Goal: Task Accomplishment & Management: Complete application form

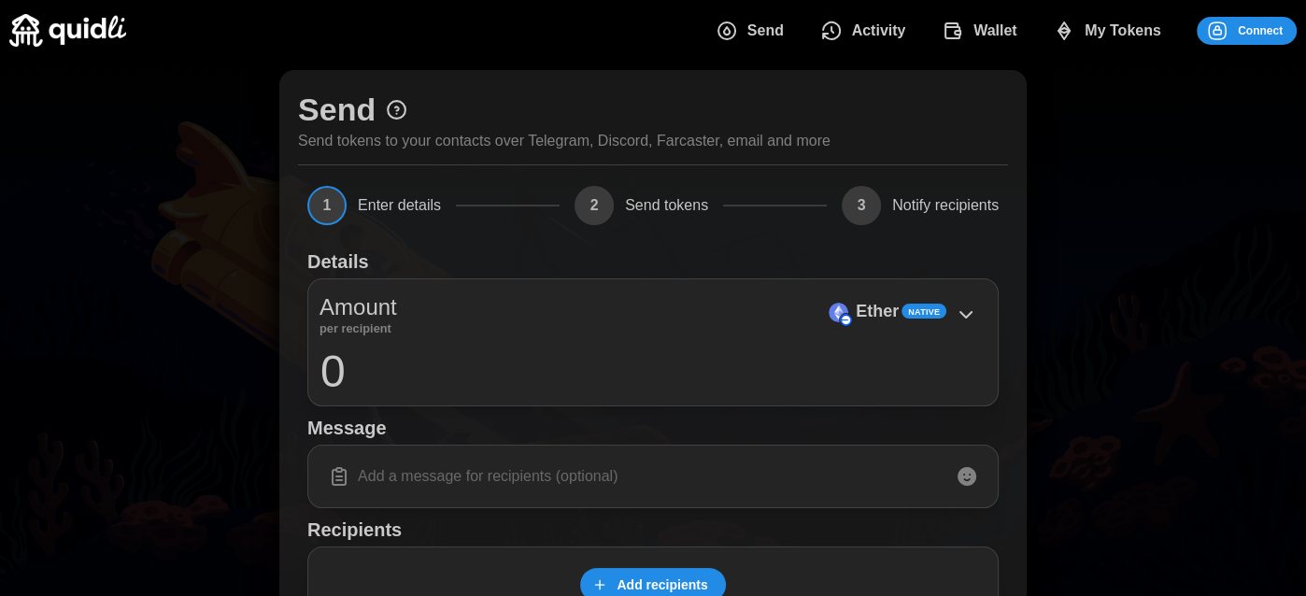
click at [1096, 30] on span "My Tokens" at bounding box center [1122, 30] width 77 height 37
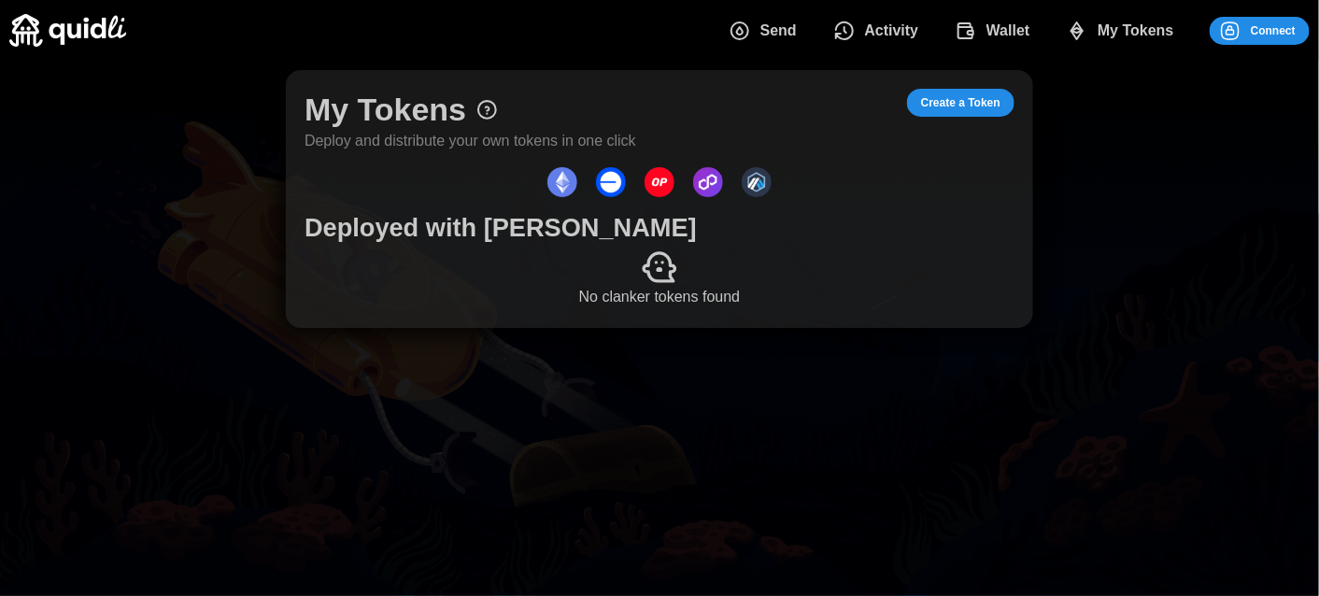
click at [963, 102] on span "Create a Token" at bounding box center [960, 103] width 79 height 26
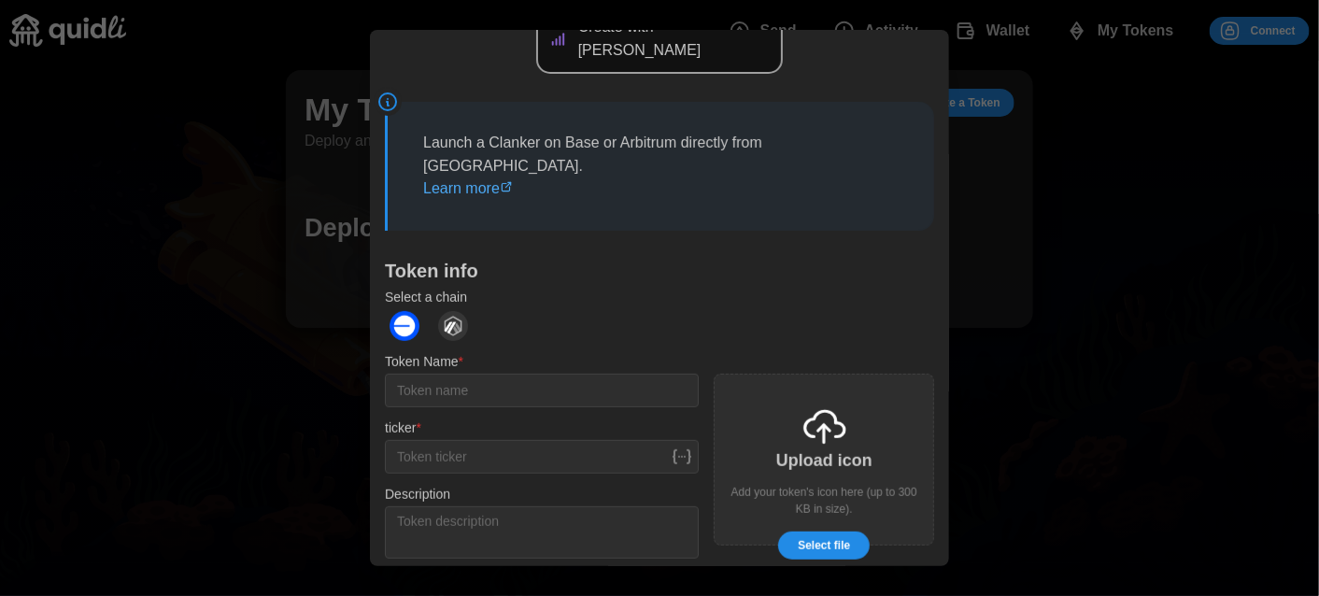
scroll to position [187, 0]
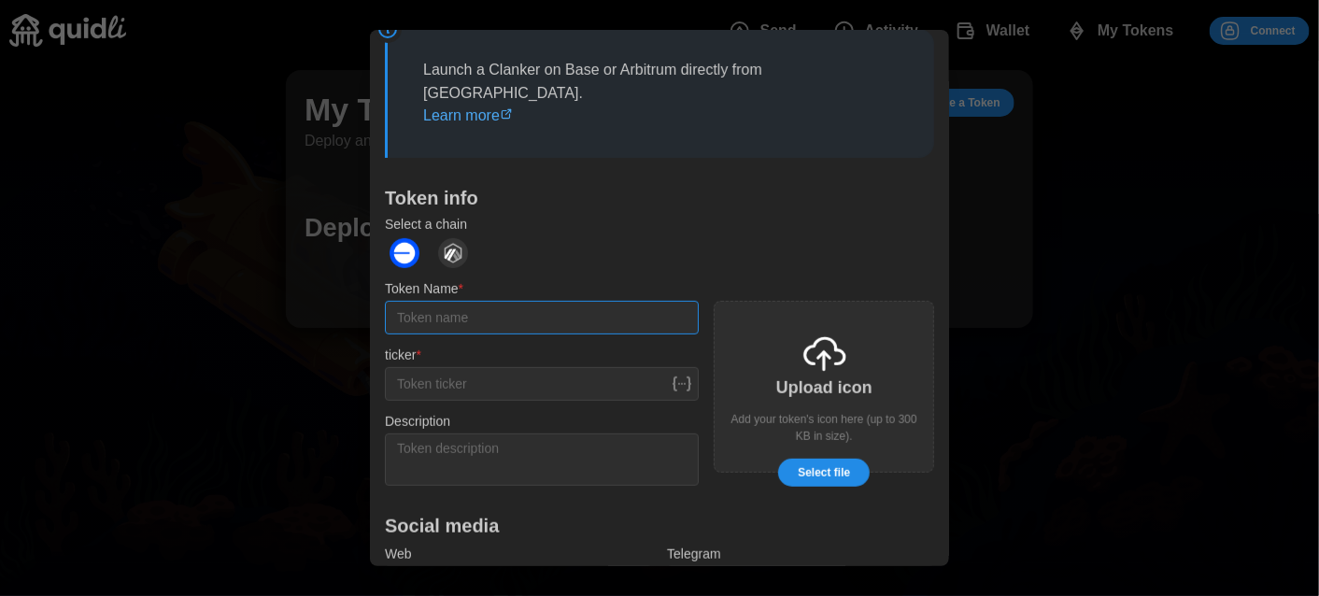
click at [465, 301] on input "Token Name *" at bounding box center [542, 318] width 314 height 34
type input "Lootzy"
click at [474, 367] on input "ticker *" at bounding box center [542, 384] width 314 height 34
type input "LOOT"
click at [463, 433] on textarea "Description" at bounding box center [542, 459] width 314 height 52
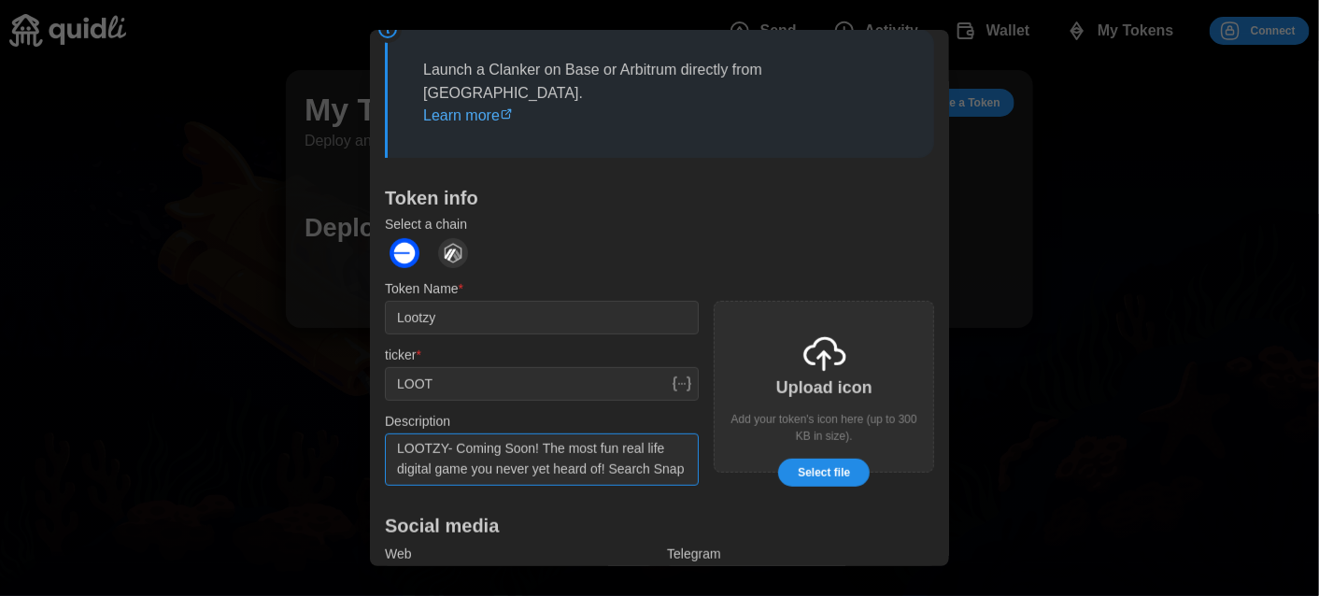
scroll to position [12, 0]
click at [607, 433] on textarea "LOOTZY- Coming Soon! The most fun real life digital game you never yet heard of…" at bounding box center [542, 459] width 314 height 52
click at [534, 433] on textarea "LOOTZY- Coming Soon! The most fun real life digital game you never yet heard of…" at bounding box center [542, 459] width 314 height 52
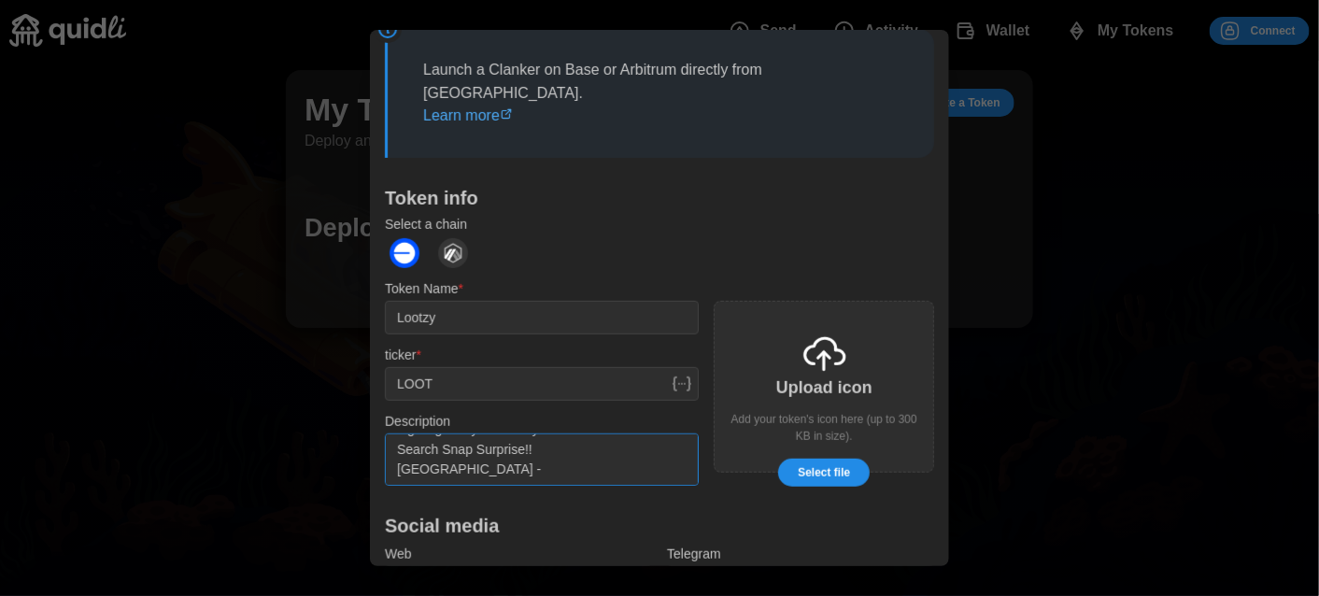
click at [441, 433] on textarea "LOOTZY- Coming Soon! The most fun real life digital game you never yet heard of…" at bounding box center [542, 459] width 314 height 52
click at [479, 433] on textarea "LOOTZY- Coming Soon! The most fun real life digital game you never yet heard of…" at bounding box center [542, 459] width 314 height 52
click at [477, 433] on textarea "LOOTZY- Coming Soon! The most fun real life digital game you never yet heard of…" at bounding box center [542, 459] width 314 height 52
click at [483, 433] on textarea "LOOTZY- Coming Soon! The most fun real life digital game you never yet heard of…" at bounding box center [542, 459] width 314 height 52
type textarea "LOOTZY- Coming Soon! The most fun real life digital game you never yet heard of…"
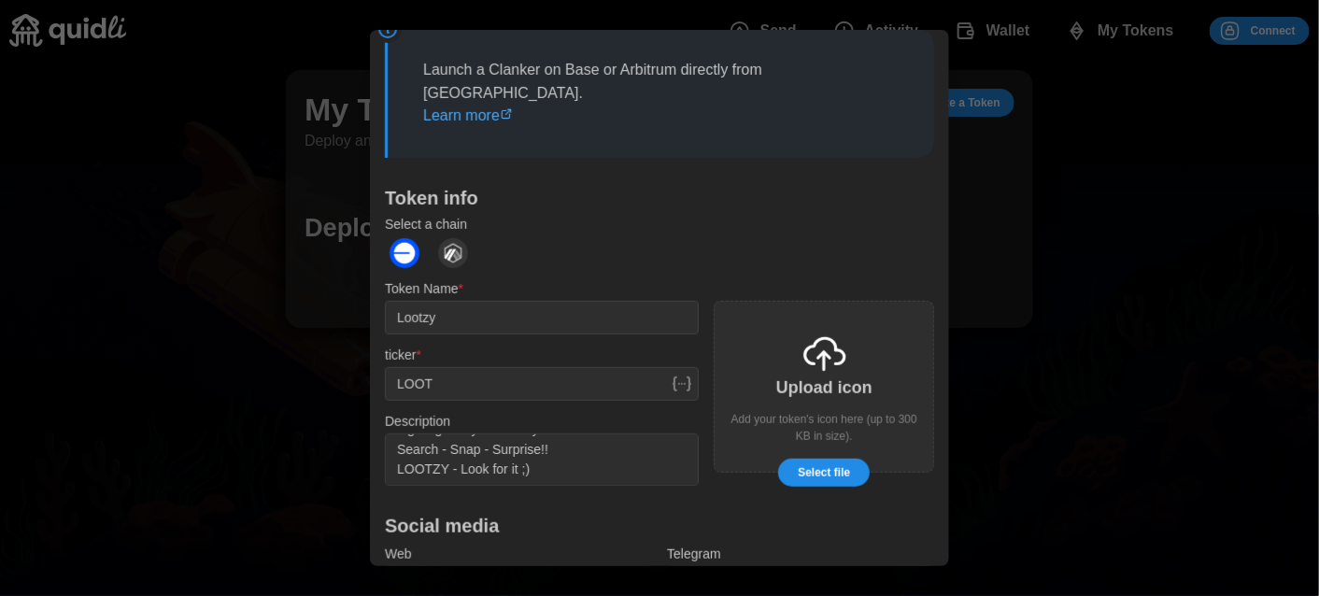
click at [814, 460] on span "Select file" at bounding box center [824, 473] width 52 height 26
click at [817, 460] on span "Select file" at bounding box center [824, 473] width 52 height 26
click at [807, 460] on span "Select file" at bounding box center [824, 473] width 52 height 26
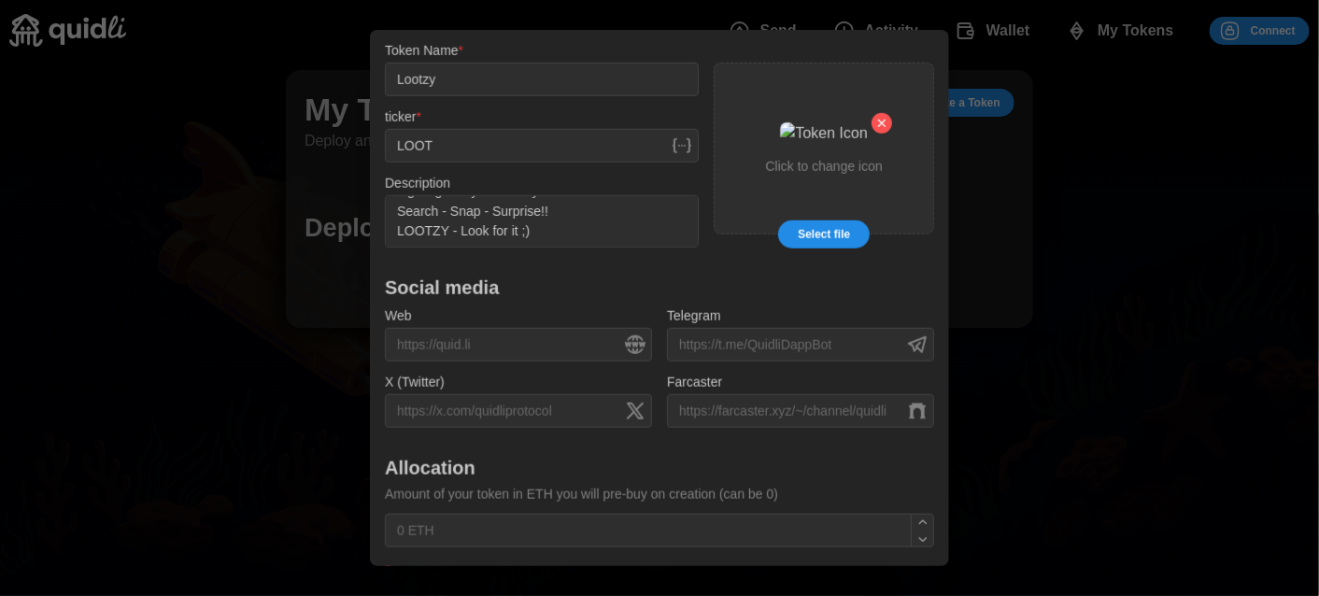
scroll to position [467, 0]
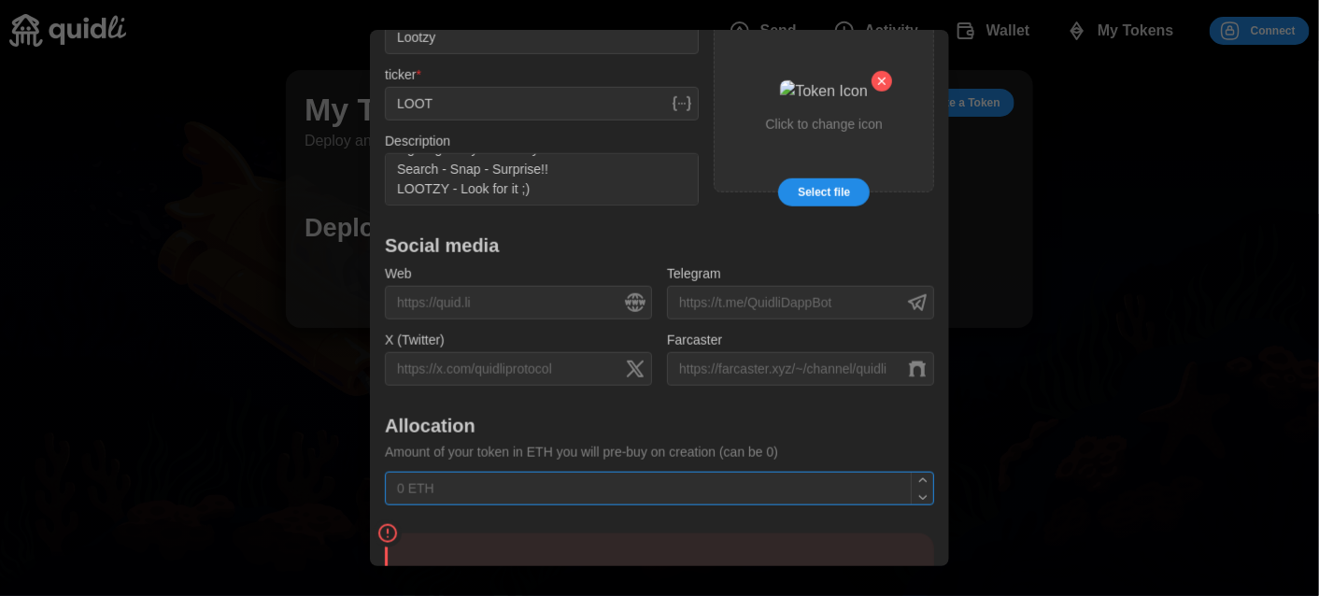
type input "0 ETH"
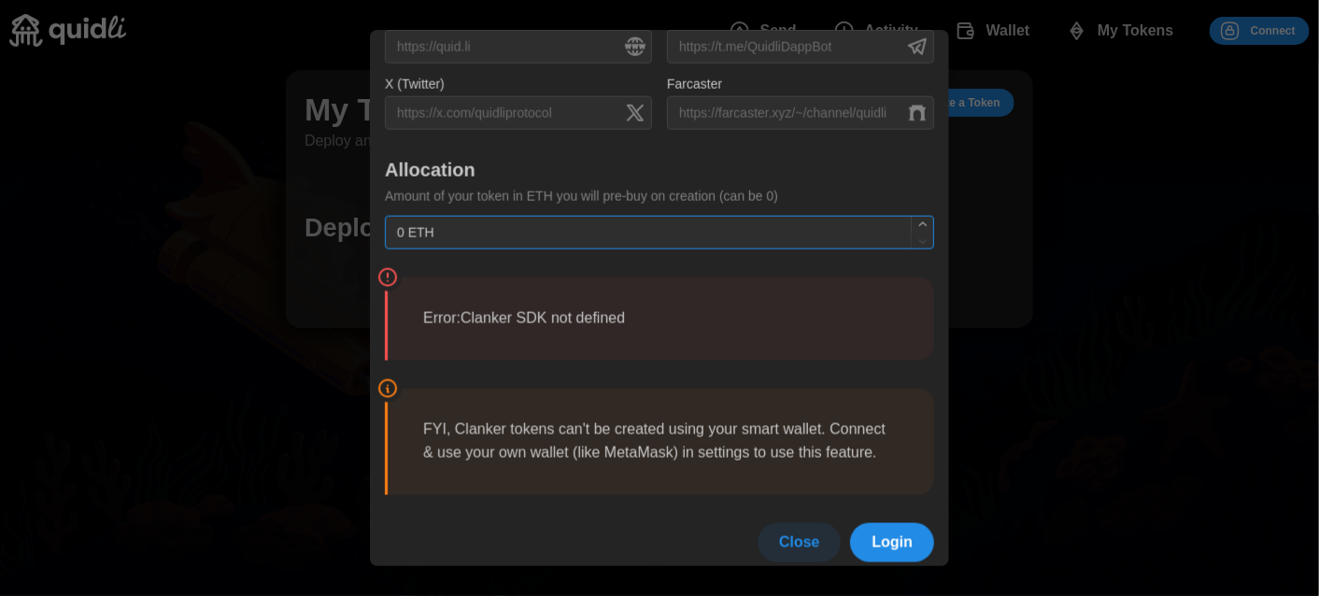
scroll to position [726, 0]
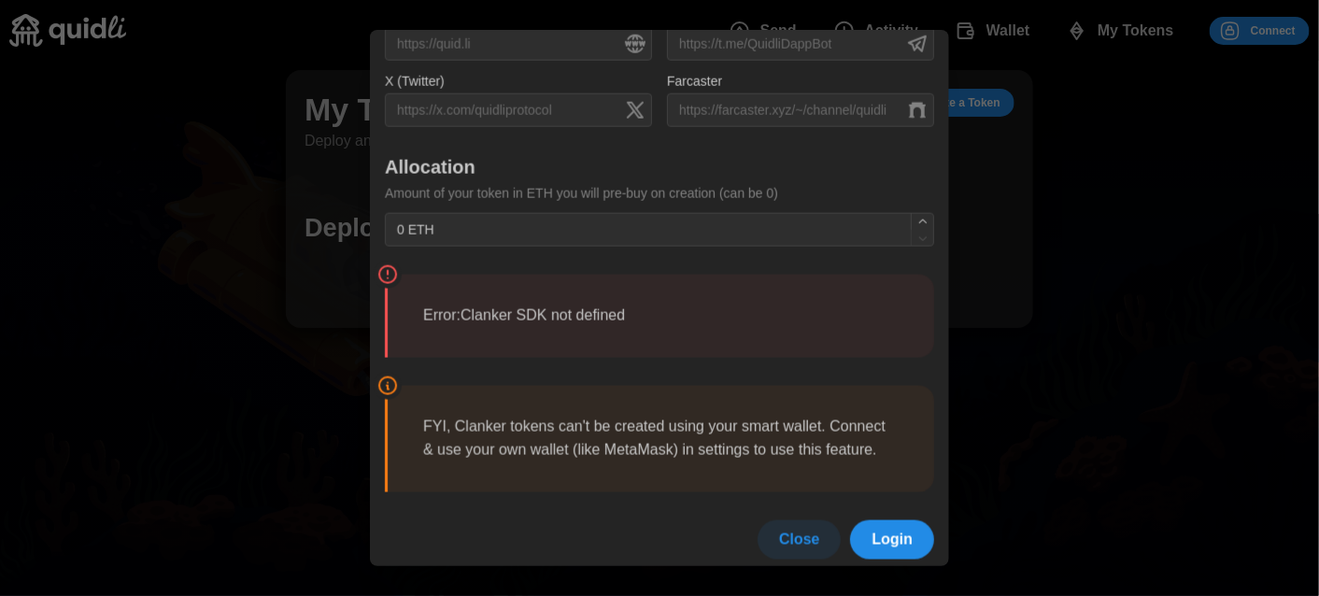
click at [521, 304] on p "Error: Clanker SDK not defined" at bounding box center [660, 315] width 475 height 23
click at [1246, 39] on div at bounding box center [659, 298] width 1319 height 596
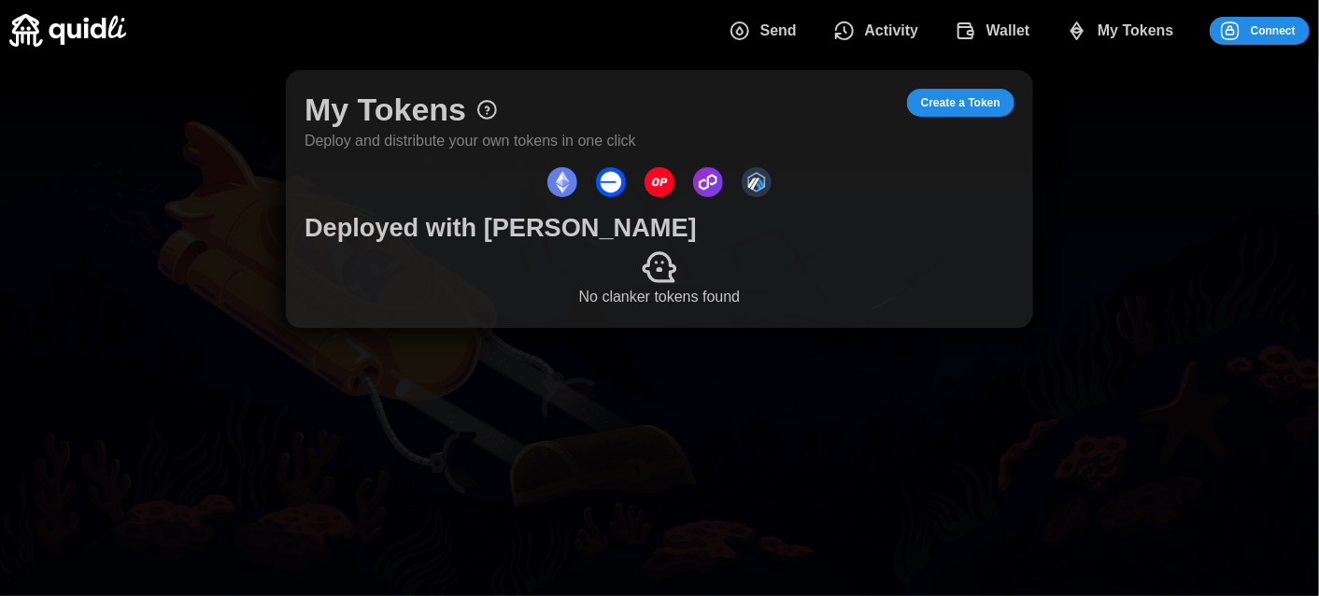
click at [1260, 19] on span "Connect" at bounding box center [1273, 31] width 45 height 26
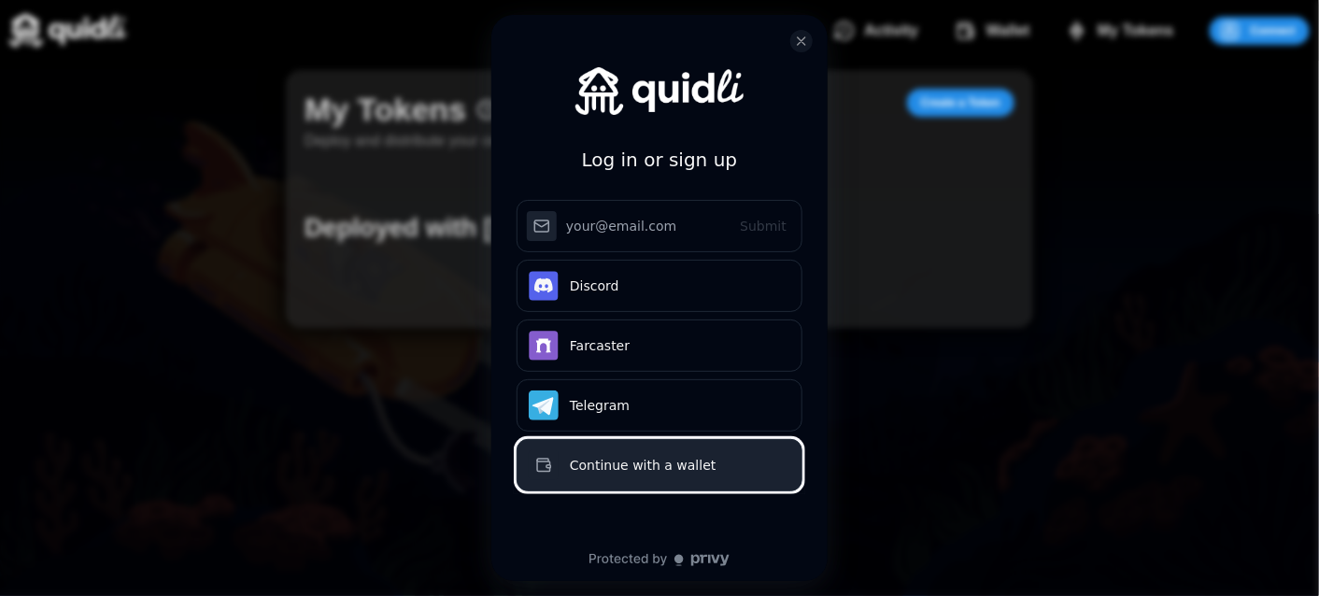
click at [622, 475] on div "Continue with a wallet" at bounding box center [680, 465] width 220 height 22
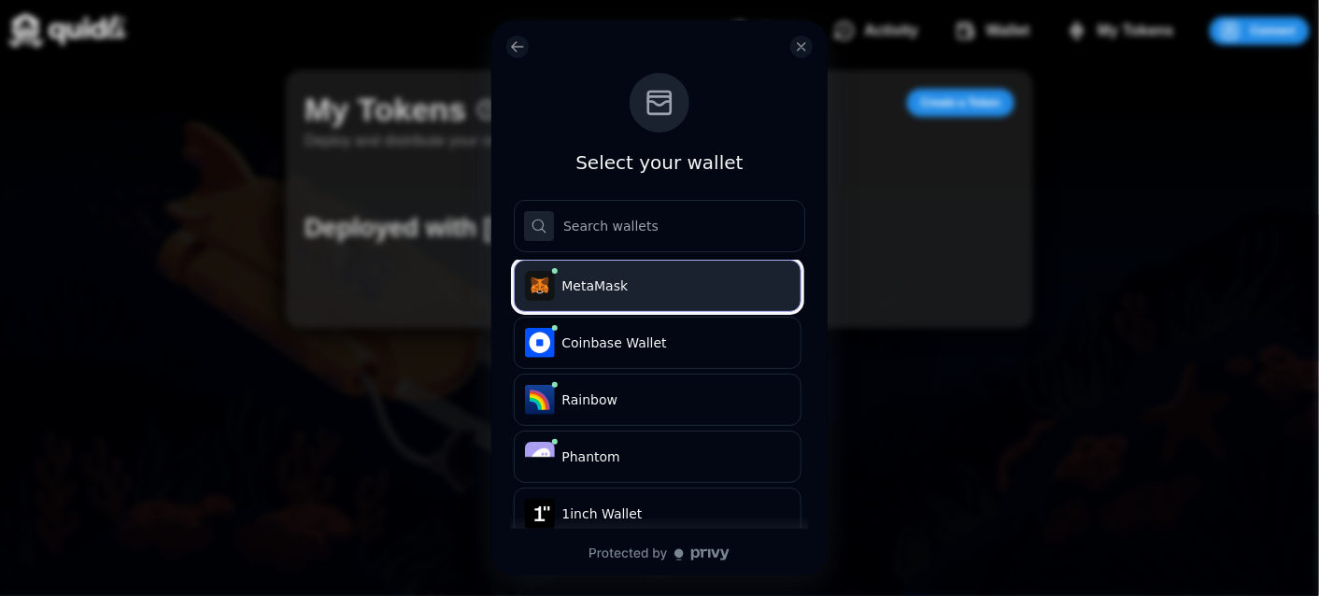
click at [645, 277] on span "MetaMask" at bounding box center [672, 285] width 221 height 19
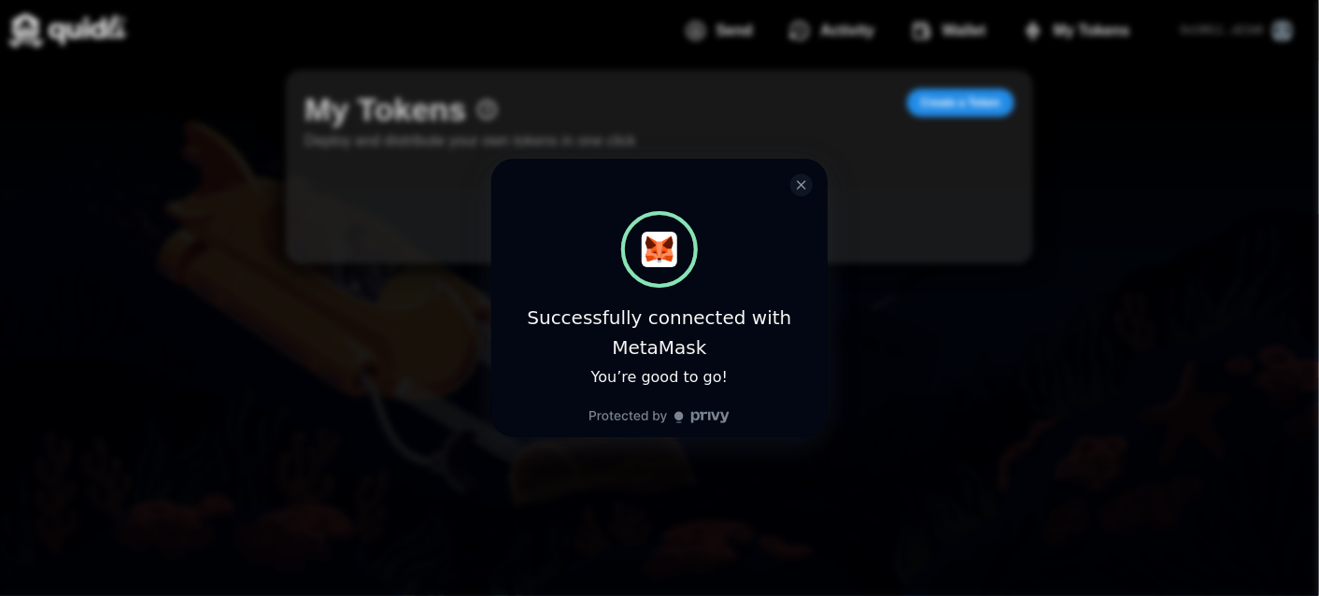
click at [803, 184] on icon "close modal" at bounding box center [801, 184] width 15 height 15
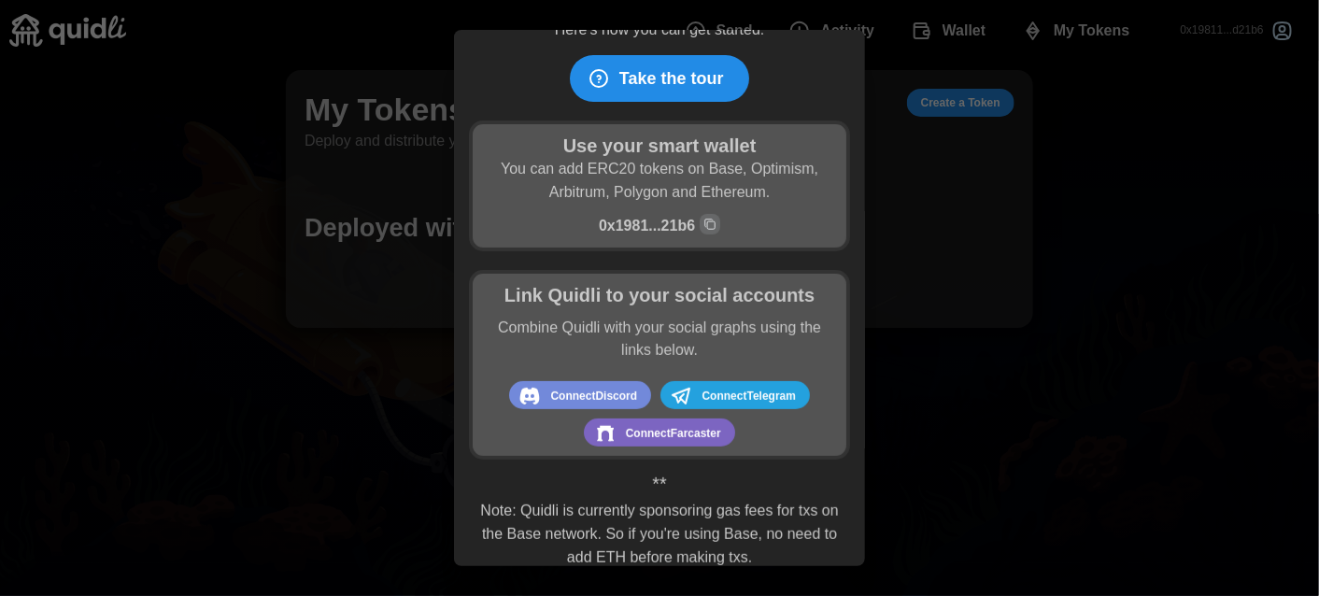
scroll to position [82, 0]
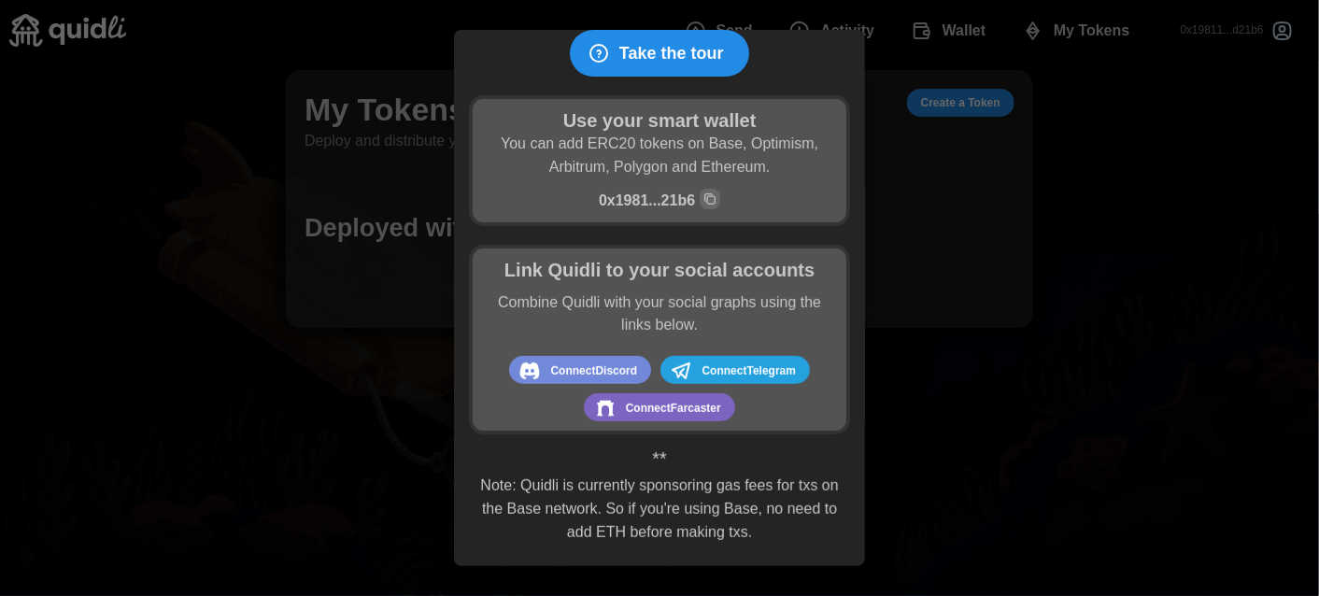
click at [999, 455] on div at bounding box center [659, 298] width 1319 height 596
click at [701, 58] on span "Take the tour" at bounding box center [671, 53] width 105 height 45
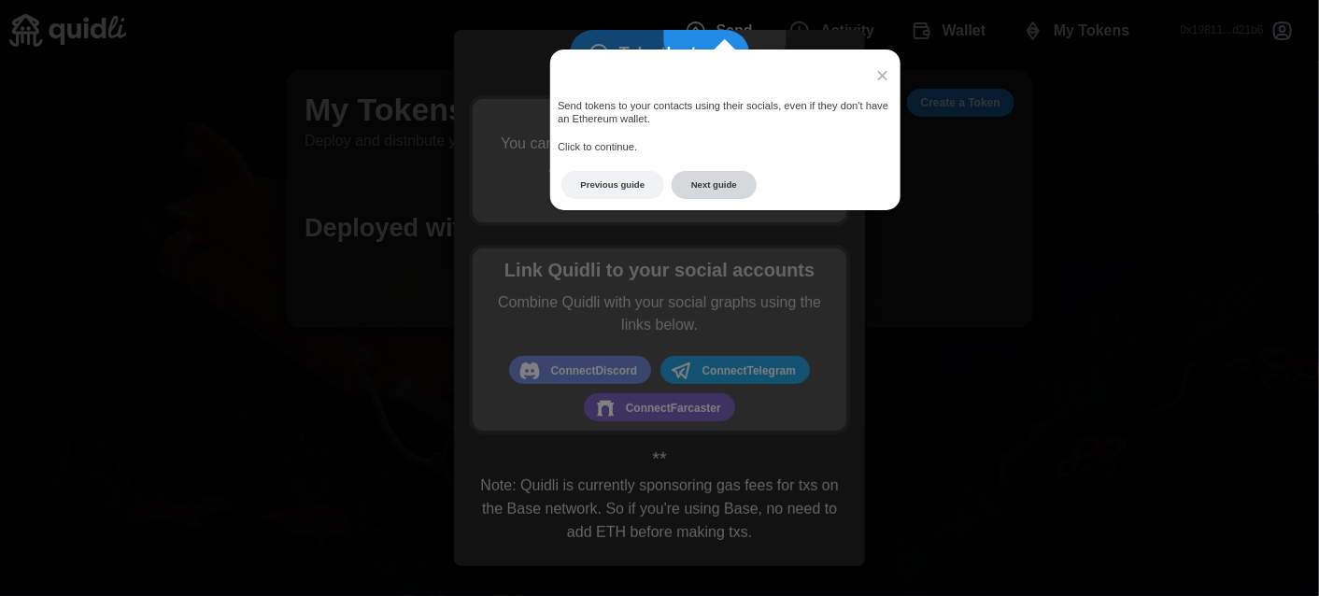
click at [720, 184] on button "Next guide" at bounding box center [714, 185] width 85 height 29
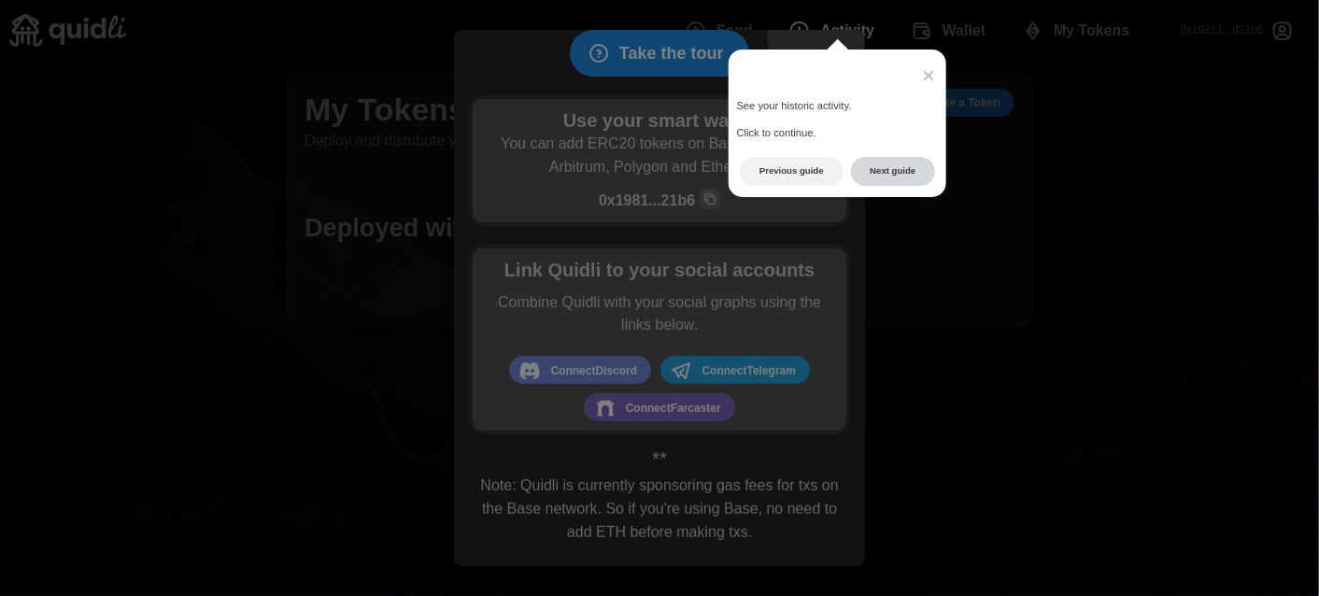
click at [897, 167] on button "Next guide" at bounding box center [893, 171] width 85 height 29
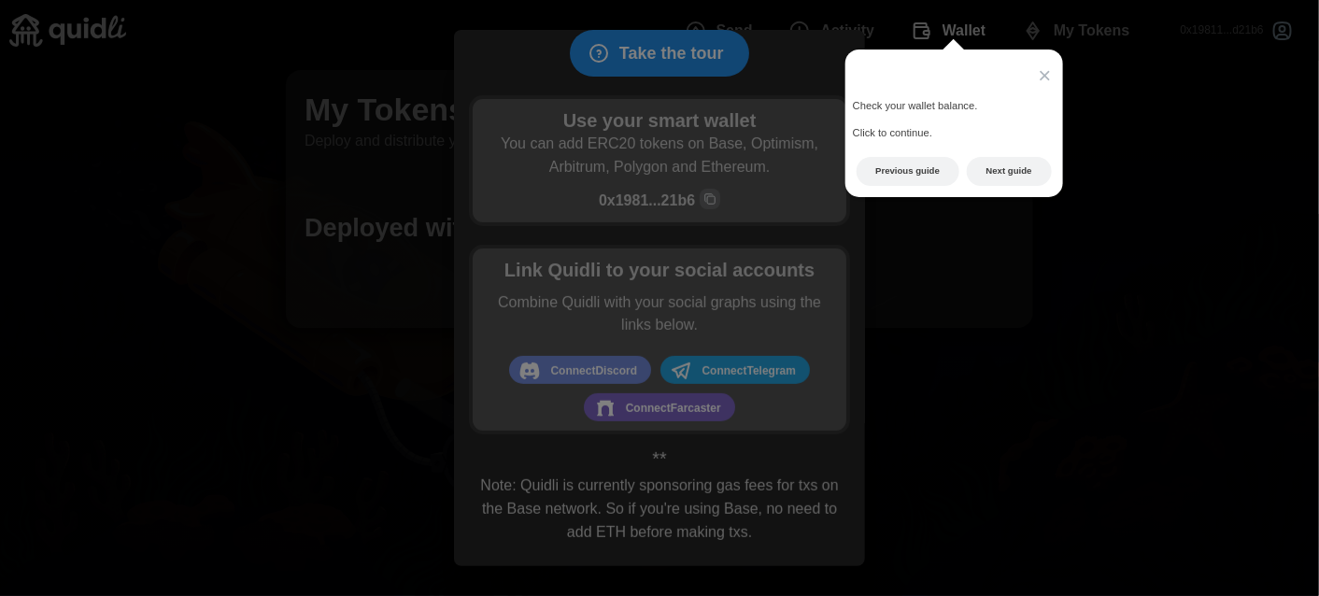
click at [999, 177] on button "Next guide" at bounding box center [1009, 171] width 85 height 29
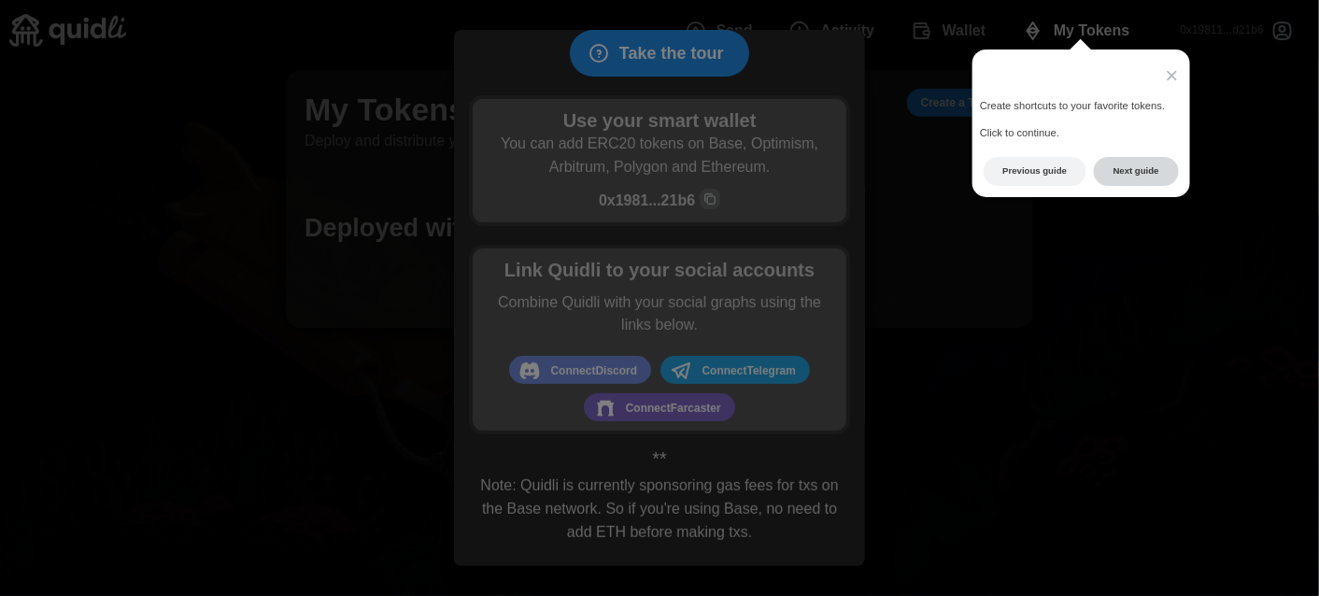
click at [1135, 169] on button "Next guide" at bounding box center [1136, 171] width 85 height 29
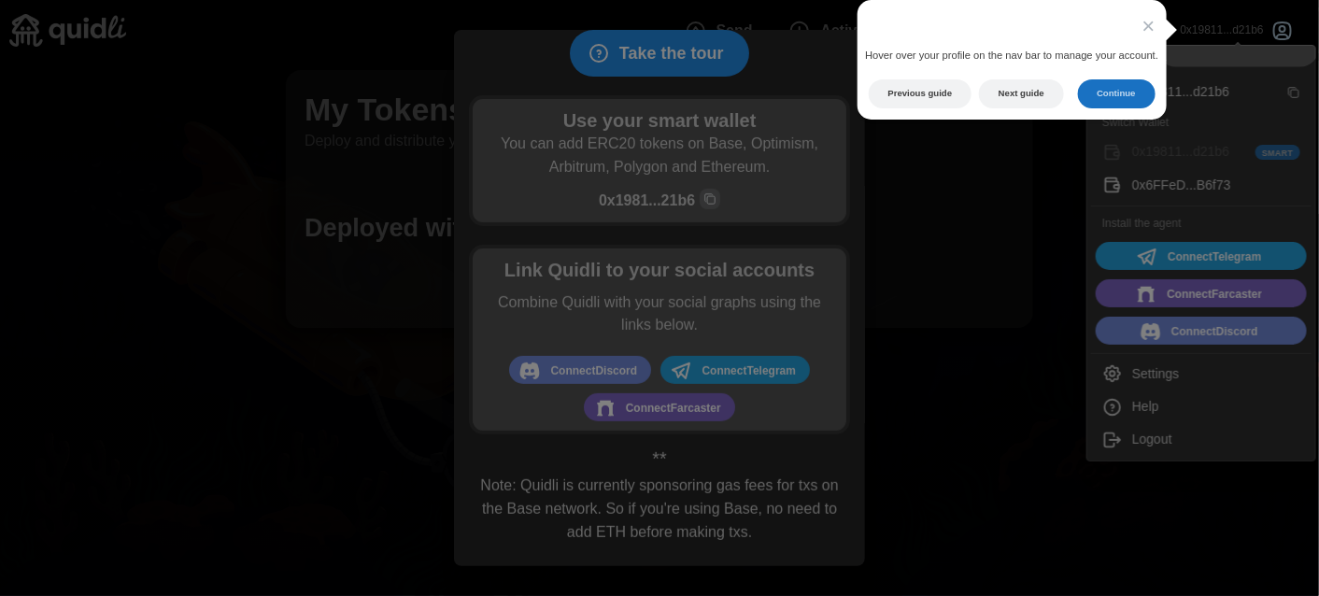
click at [1130, 93] on button "Continue" at bounding box center [1117, 93] width 78 height 29
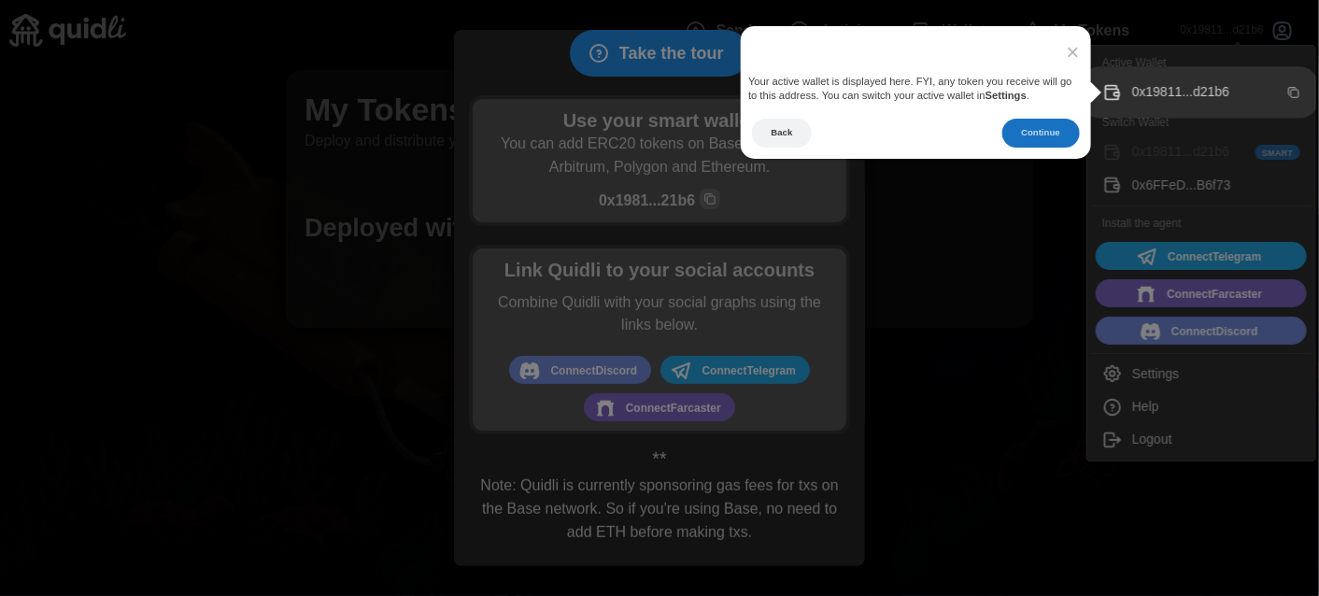
click at [1042, 140] on button "Continue" at bounding box center [1041, 133] width 78 height 29
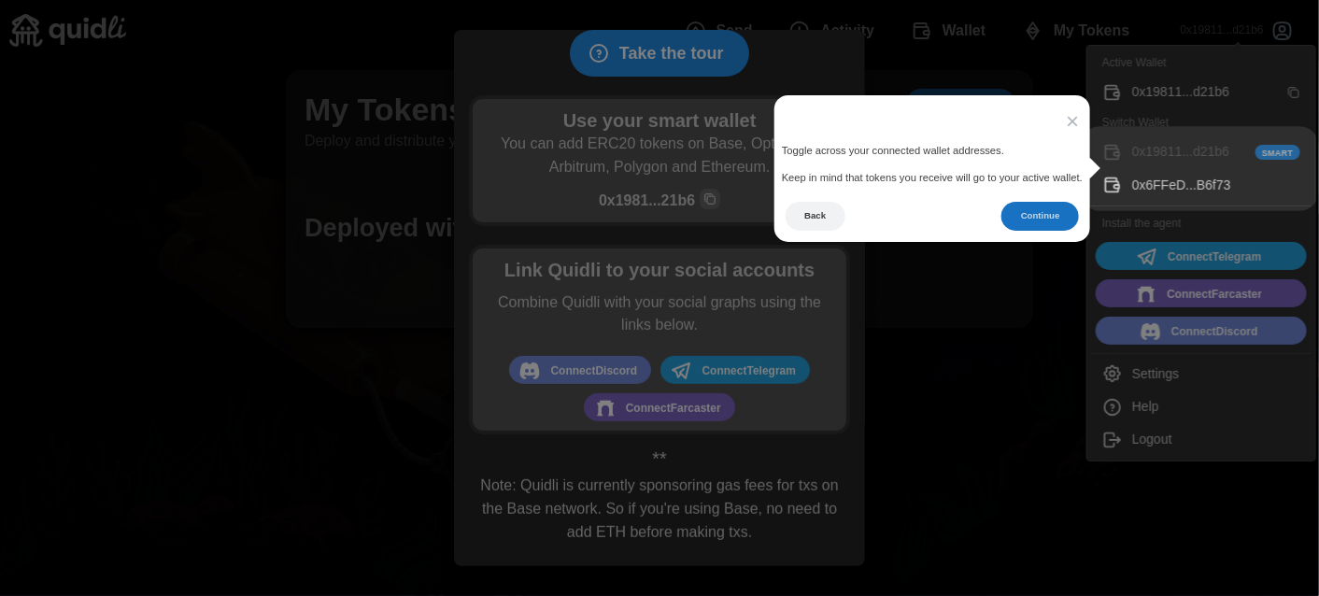
click at [1023, 219] on button "Continue" at bounding box center [1040, 216] width 78 height 29
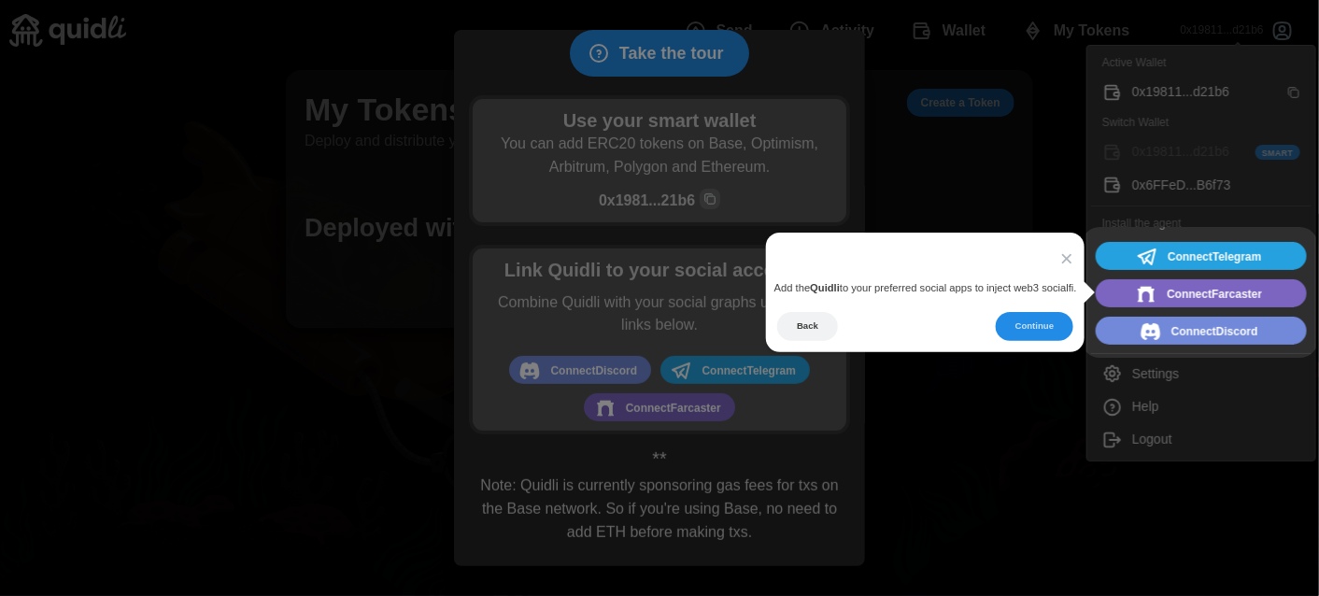
click at [1029, 311] on div "× Add the Quidli to your preferred social apps to inject web3 socialfi. Back Co…" at bounding box center [925, 293] width 319 height 120
click at [1032, 326] on button "Continue" at bounding box center [1035, 326] width 78 height 29
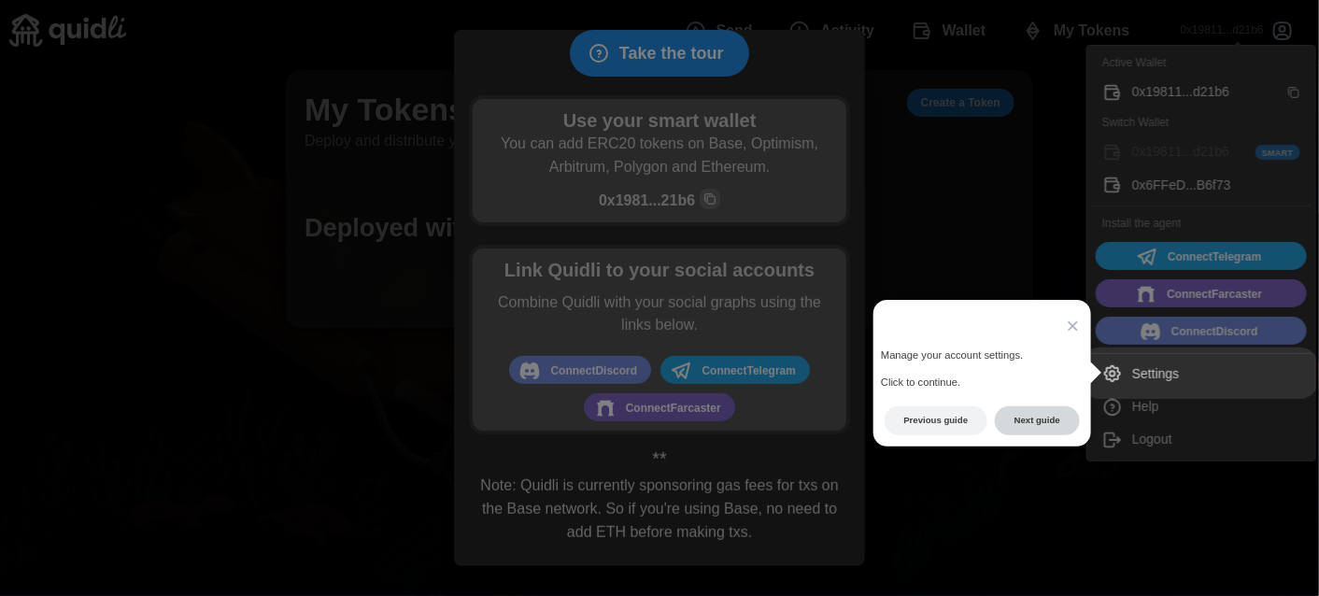
click at [1053, 421] on button "Next guide" at bounding box center [1037, 420] width 85 height 29
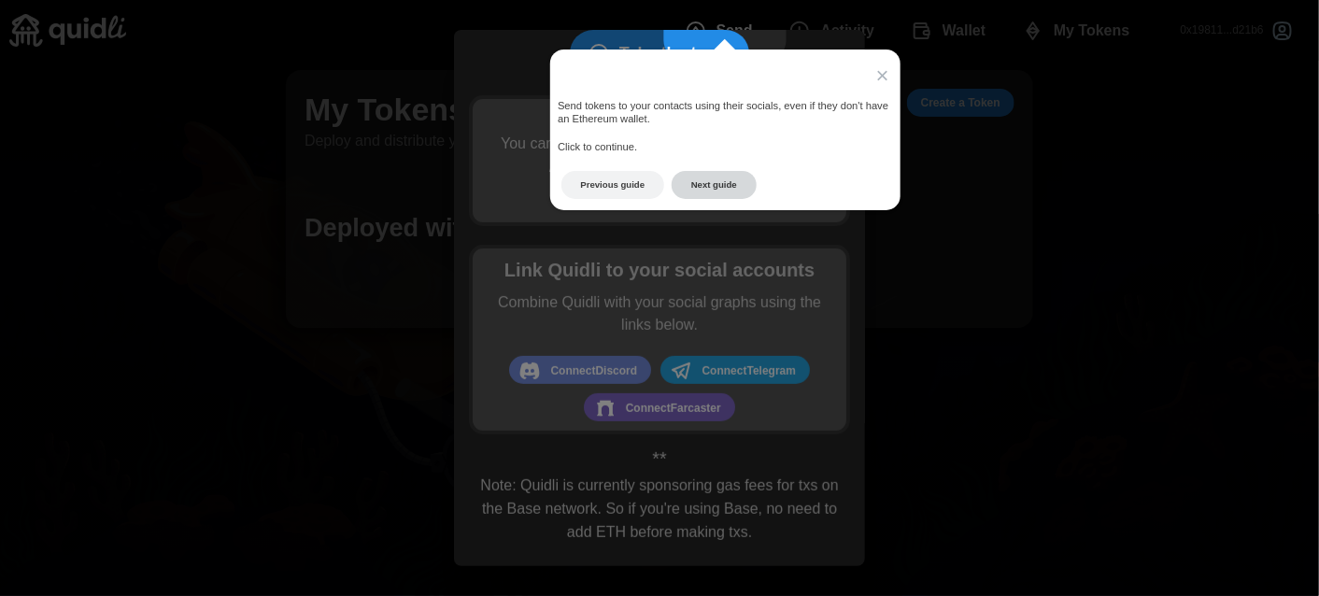
click at [723, 185] on button "Next guide" at bounding box center [714, 185] width 85 height 29
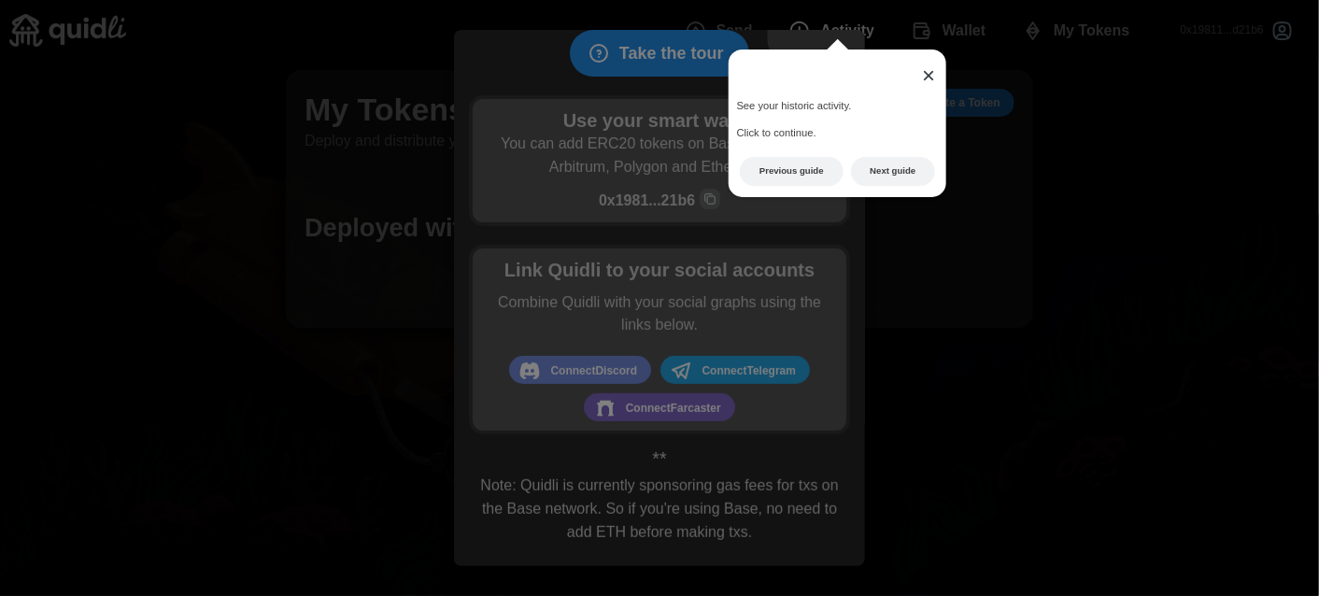
click at [923, 73] on span "×" at bounding box center [928, 75] width 13 height 25
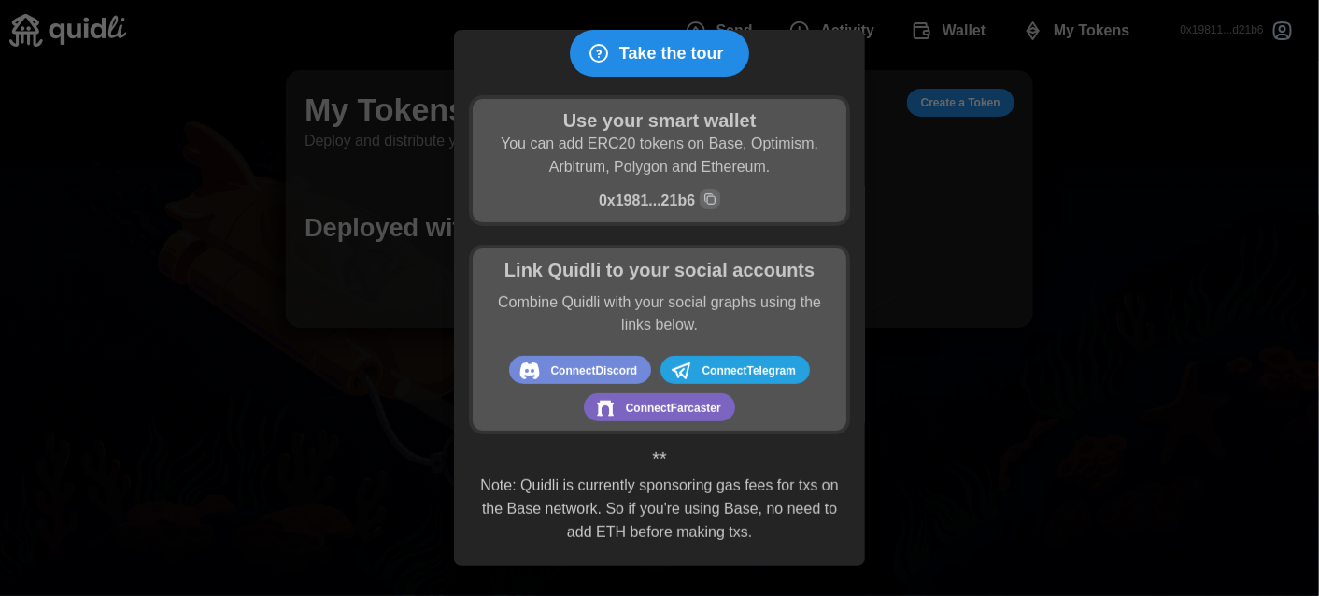
drag, startPoint x: 1023, startPoint y: 425, endPoint x: 1022, endPoint y: 414, distance: 11.2
click at [1023, 423] on div at bounding box center [659, 298] width 1319 height 596
click at [956, 105] on div at bounding box center [659, 298] width 1319 height 596
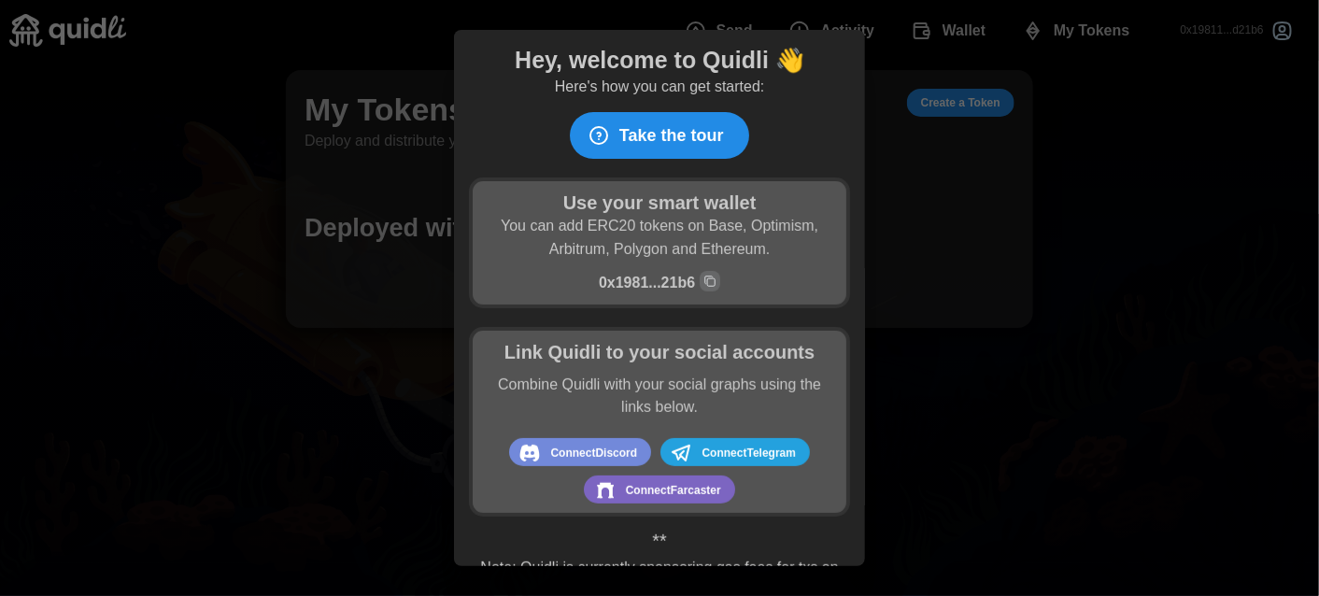
click at [960, 107] on div at bounding box center [659, 298] width 1319 height 596
click at [1210, 210] on div at bounding box center [659, 298] width 1319 height 596
drag, startPoint x: 106, startPoint y: 276, endPoint x: 108, endPoint y: 258, distance: 17.8
click at [107, 272] on div at bounding box center [659, 298] width 1319 height 596
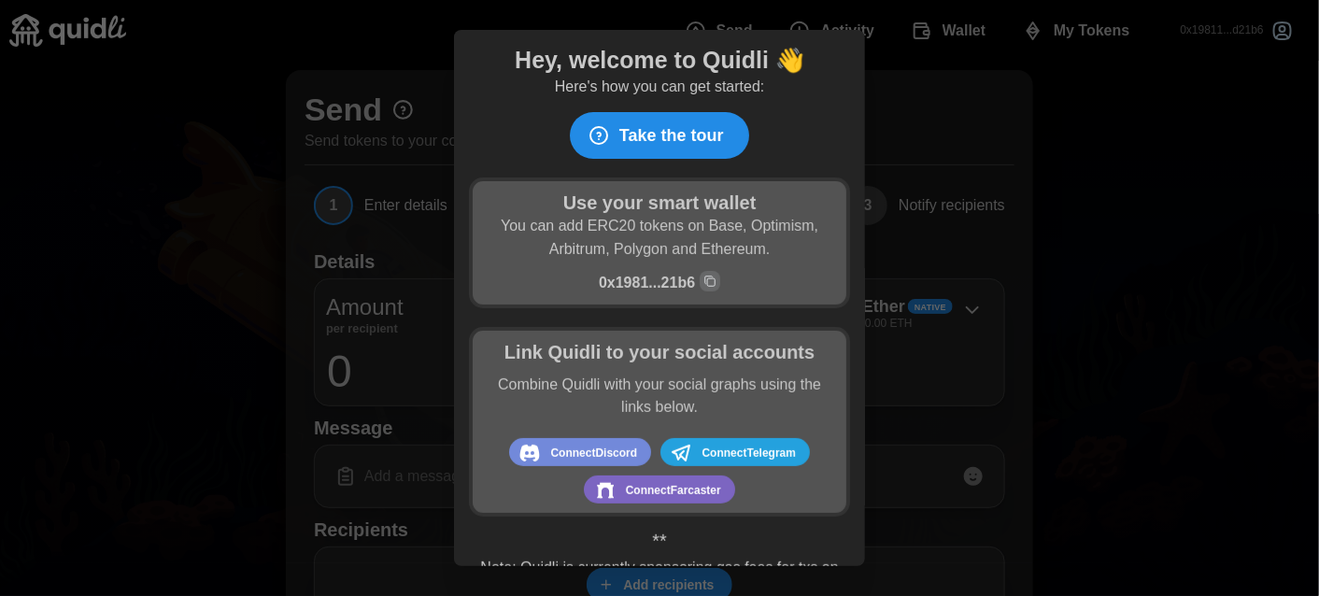
drag, startPoint x: 678, startPoint y: 579, endPoint x: 705, endPoint y: 449, distance: 132.6
click at [678, 576] on div at bounding box center [659, 298] width 1319 height 596
click at [641, 489] on span "Connect [GEOGRAPHIC_DATA]" at bounding box center [673, 490] width 95 height 24
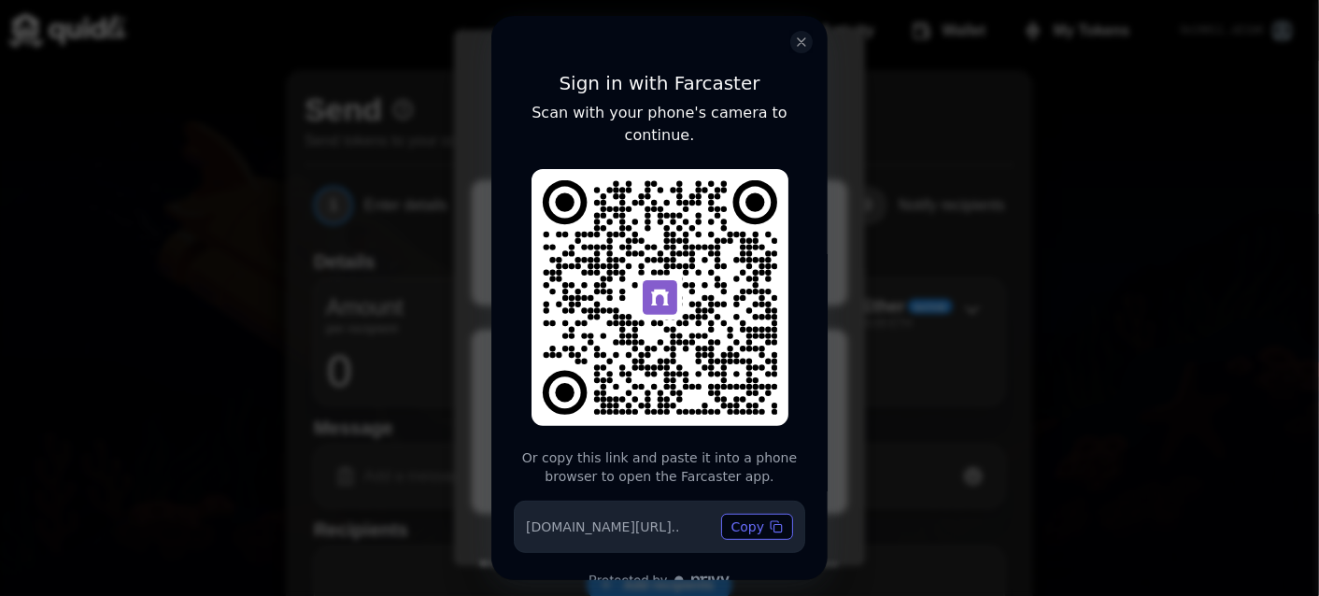
click at [647, 575] on div "Sign in with Farcaster Scan with your phone's camera to continue. Or copy this …" at bounding box center [659, 309] width 336 height 587
click at [802, 42] on icon "close modal" at bounding box center [801, 41] width 7 height 7
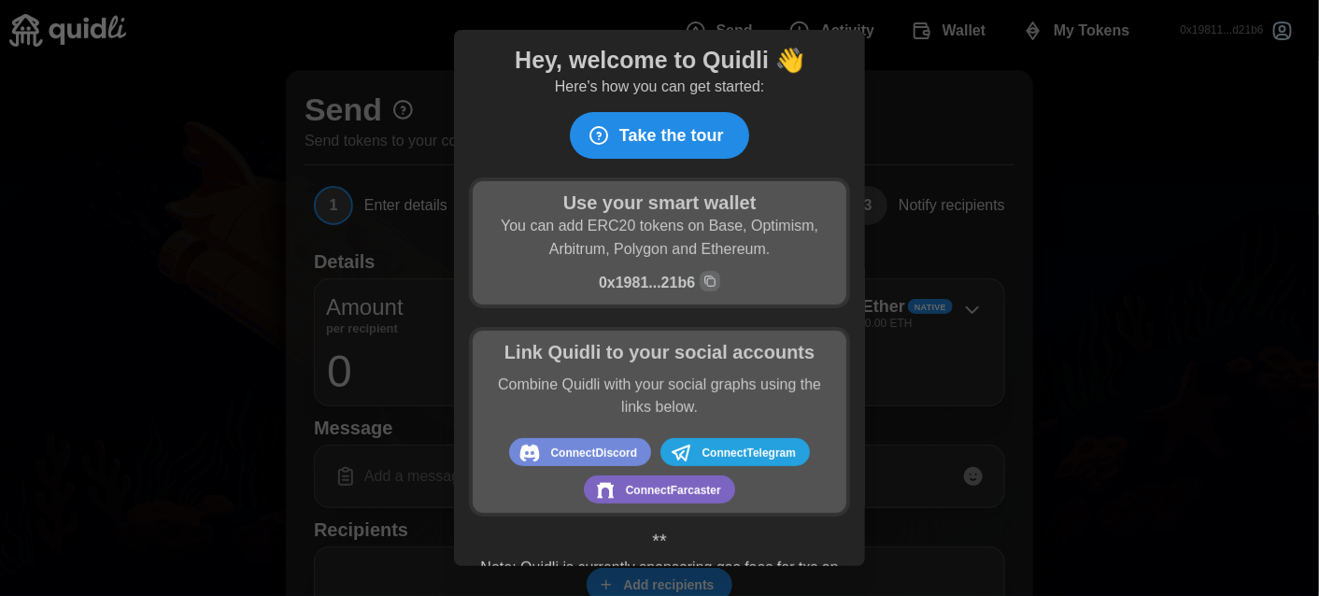
click at [539, 363] on div "Link Quidli to your social accounts Combine Quidli with your social graphs usin…" at bounding box center [659, 422] width 381 height 191
drag, startPoint x: 346, startPoint y: 300, endPoint x: 361, endPoint y: 333, distance: 36.8
click at [347, 300] on div at bounding box center [659, 298] width 1319 height 596
click at [365, 345] on div at bounding box center [659, 298] width 1319 height 596
click at [1275, 19] on div at bounding box center [659, 298] width 1319 height 596
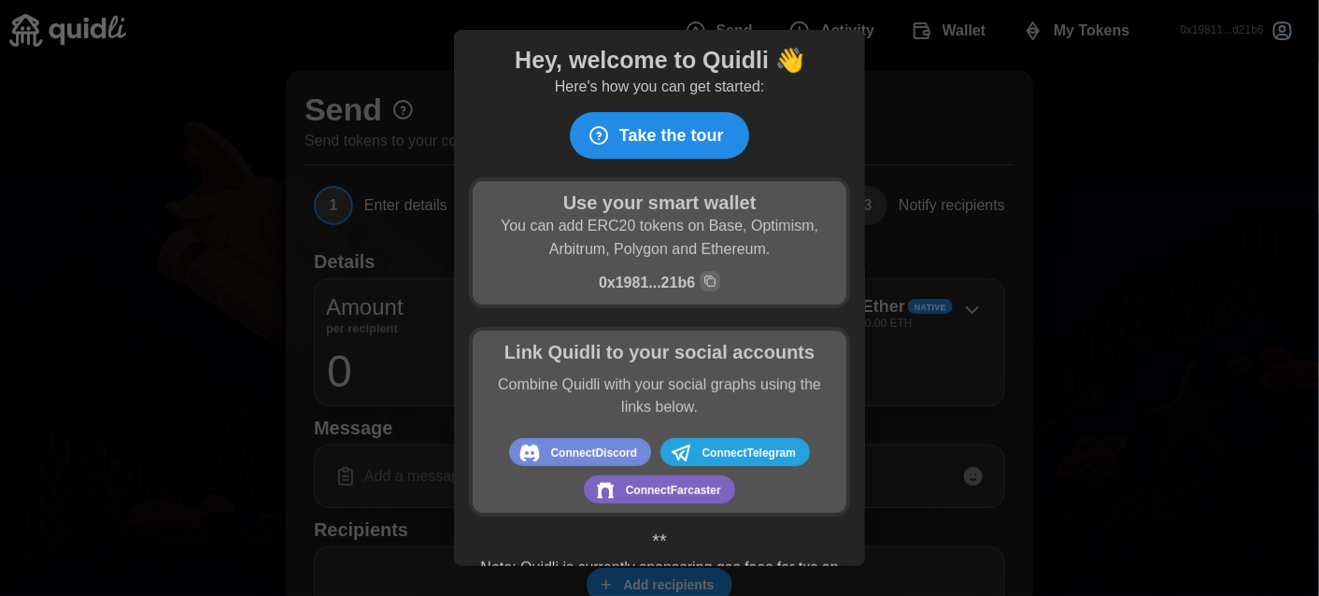
scroll to position [82, 0]
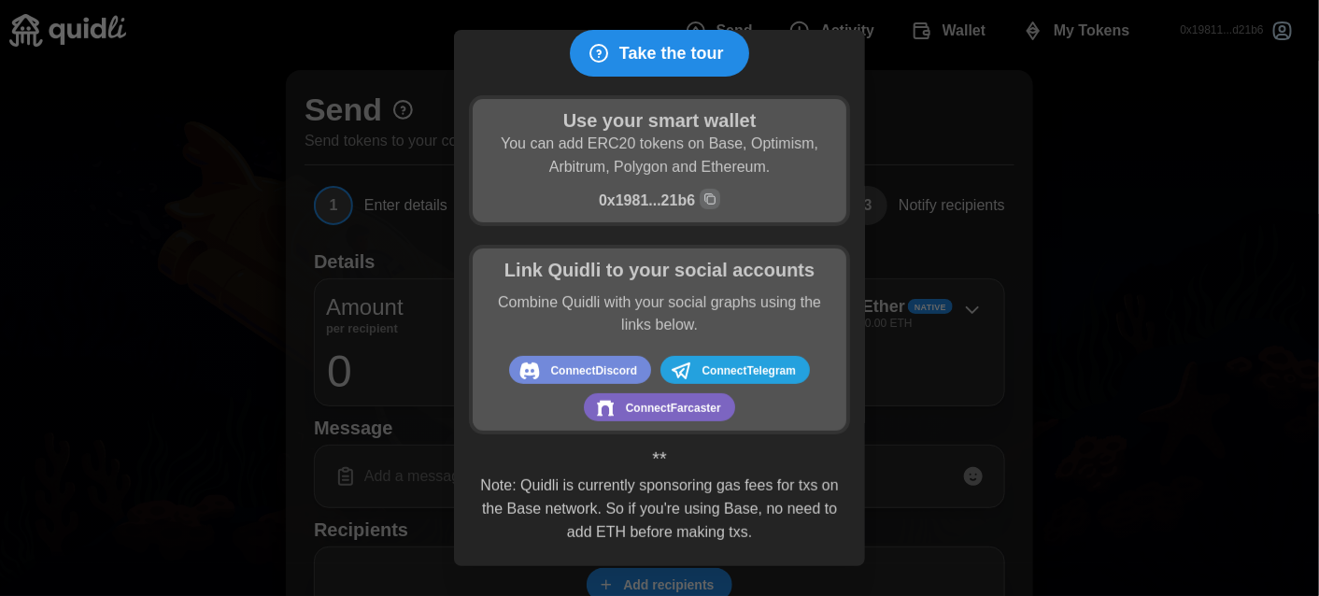
click at [680, 530] on p "Note: Quidli is currently sponsoring gas fees for txs on the Base network. So i…" at bounding box center [659, 508] width 362 height 69
click at [534, 356] on div "Link Quidli to your social accounts Combine Quidli with your social graphs usin…" at bounding box center [659, 340] width 381 height 191
click at [534, 359] on span "Connect Discord" at bounding box center [577, 371] width 119 height 24
